Goal: Information Seeking & Learning: Learn about a topic

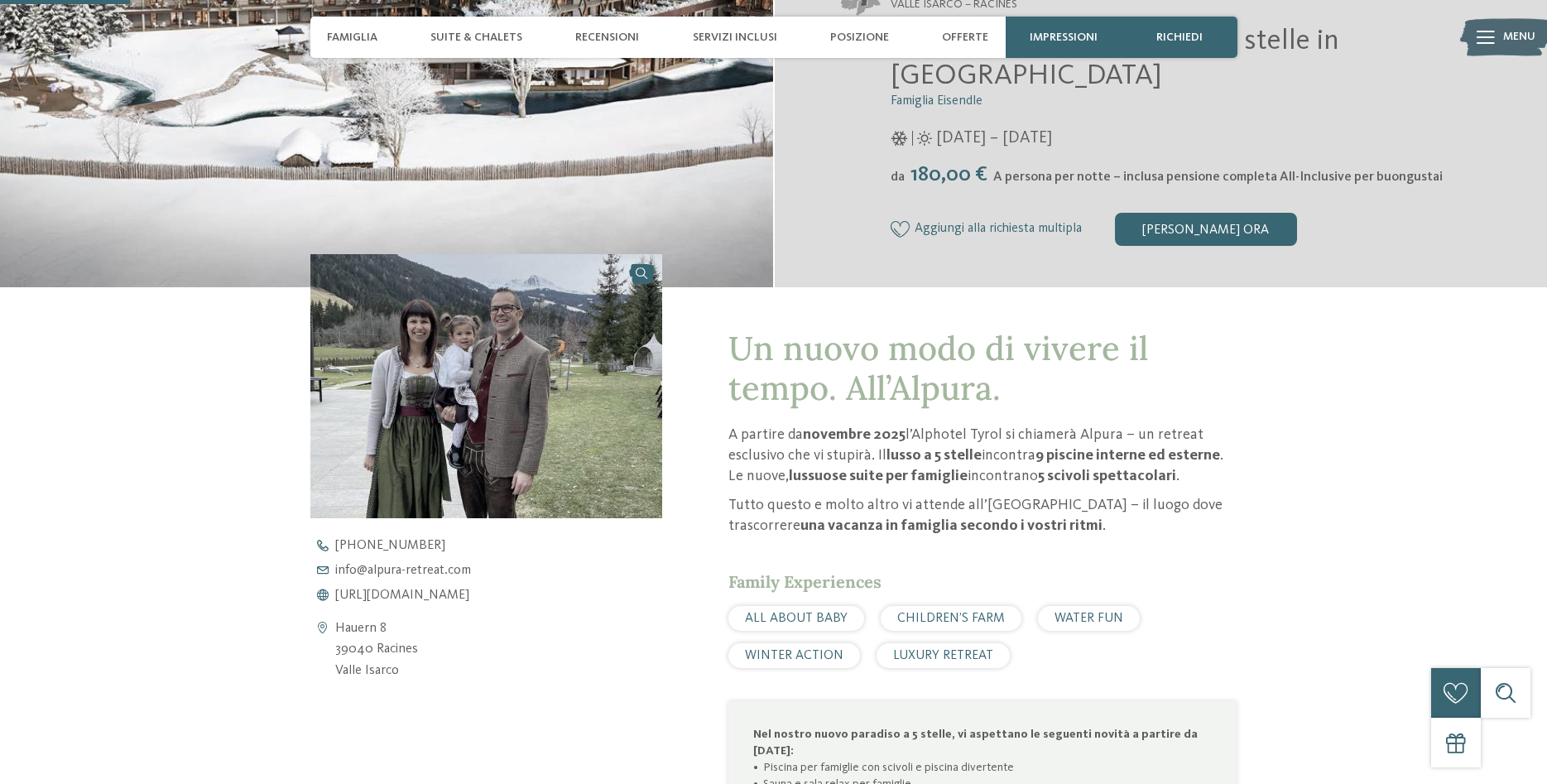
scroll to position [422, 0]
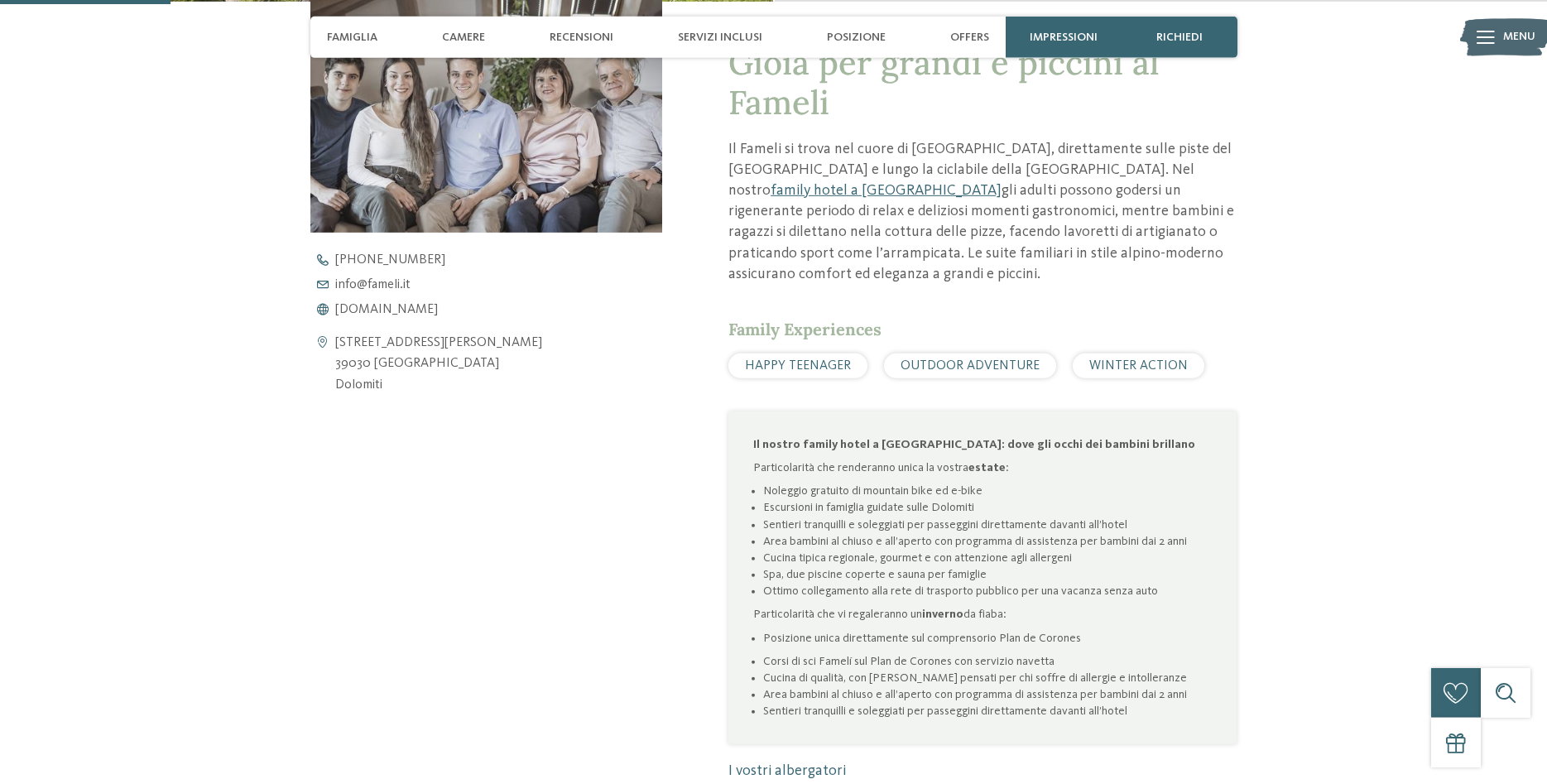
scroll to position [675, 0]
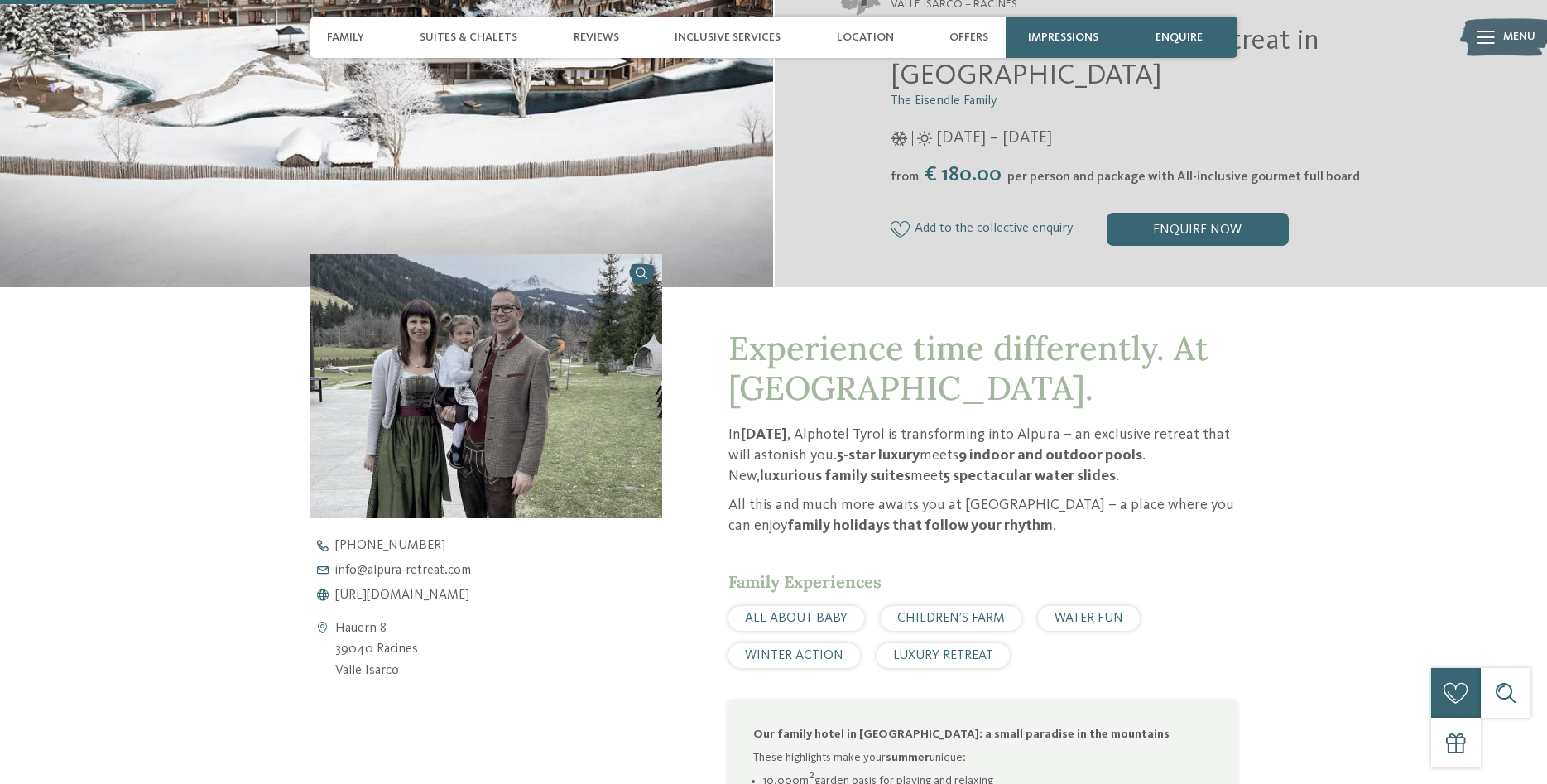
scroll to position [590, 0]
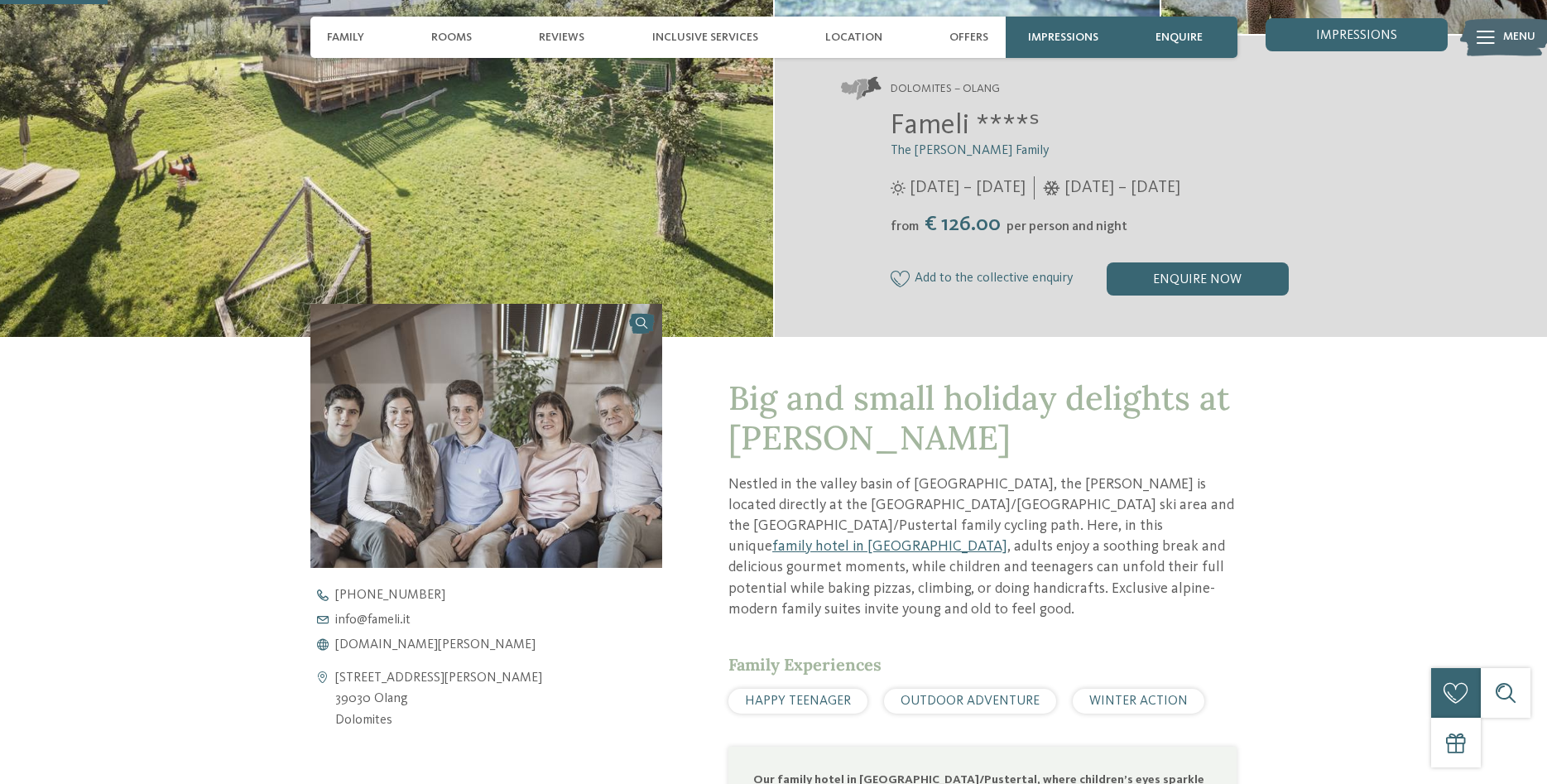
scroll to position [675, 0]
